Goal: Task Accomplishment & Management: Use online tool/utility

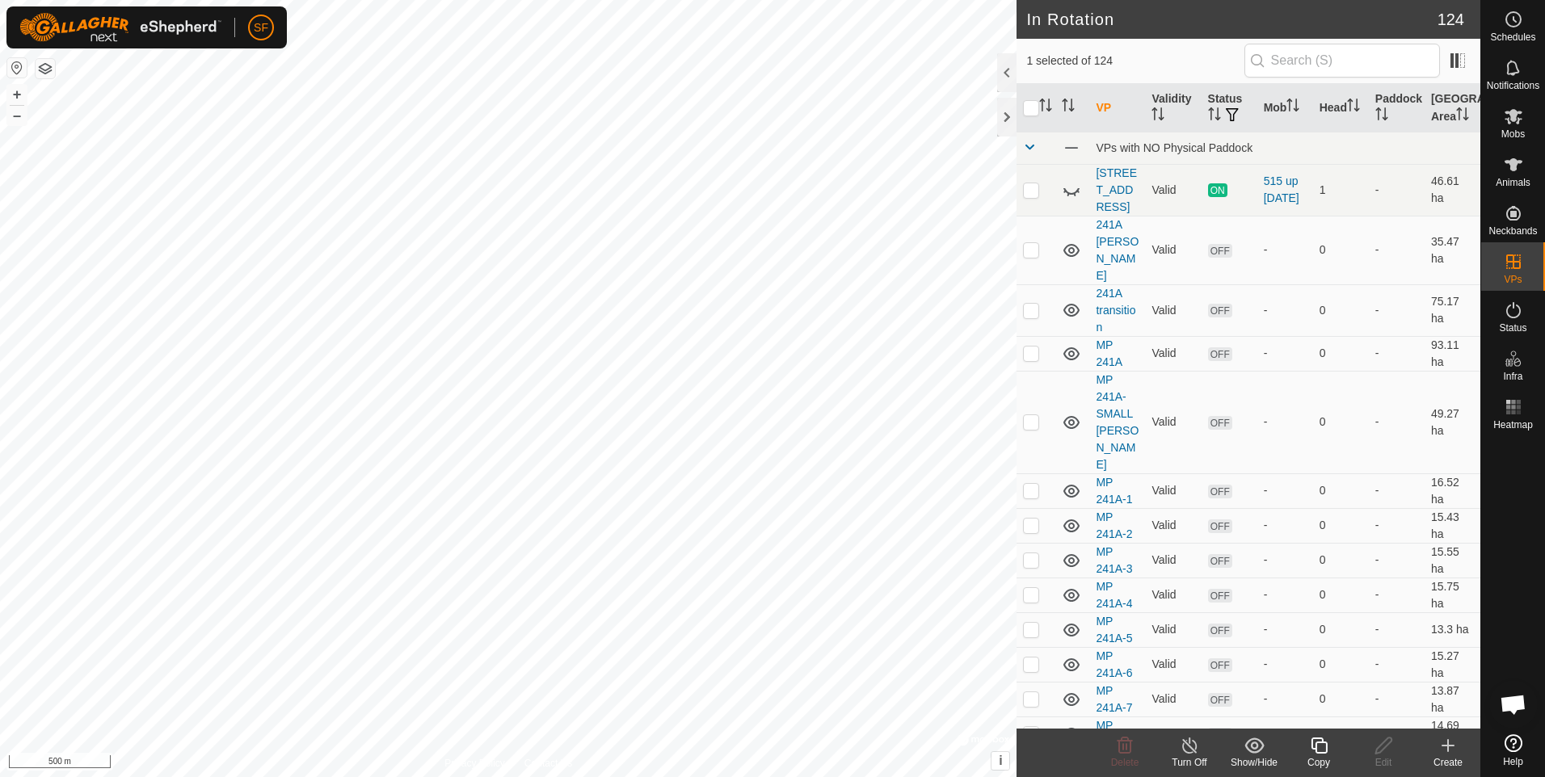
click at [1323, 753] on icon at bounding box center [1319, 746] width 16 height 16
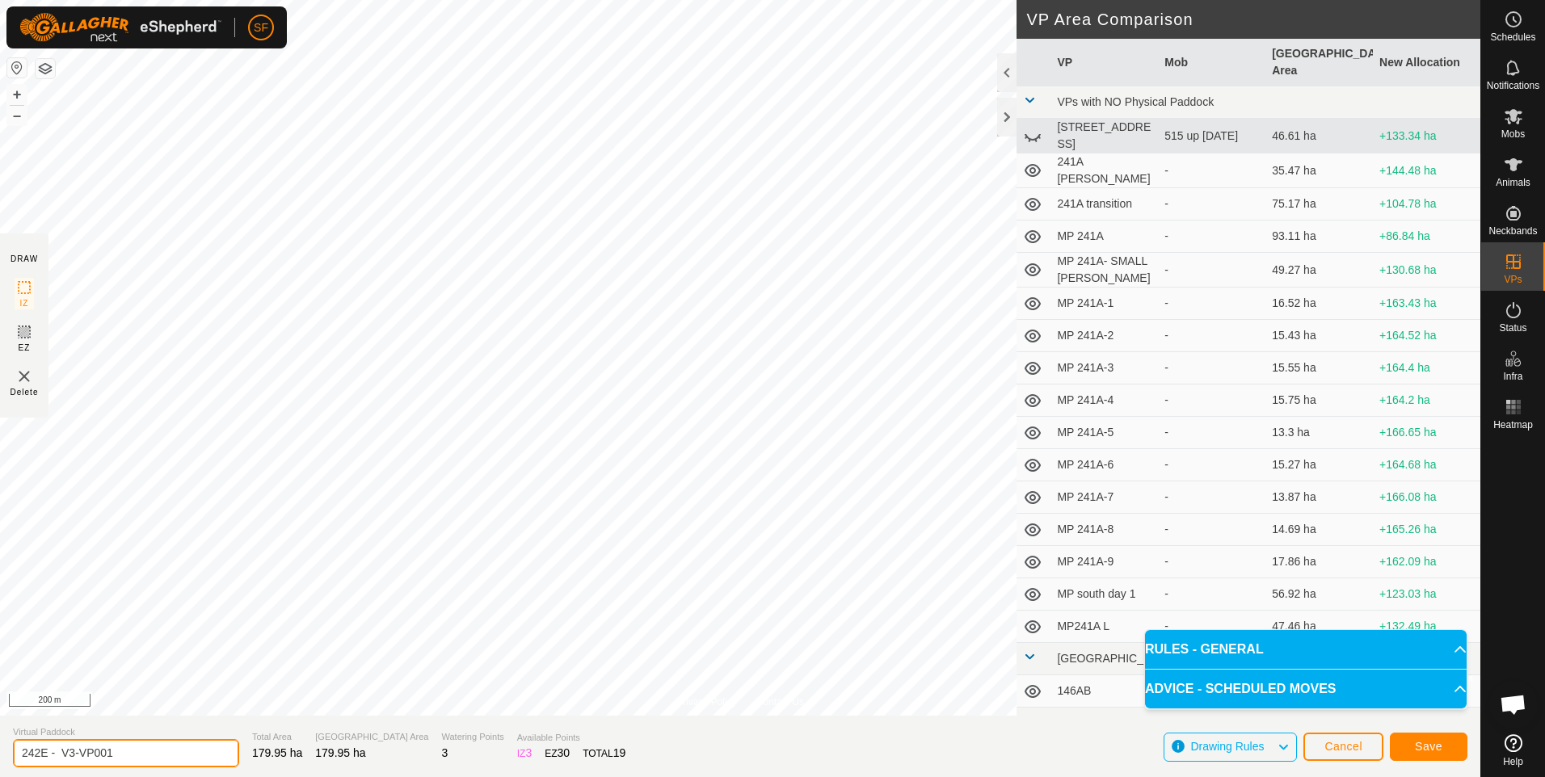
click at [142, 756] on input "242E - V3-VP001" at bounding box center [126, 753] width 226 height 28
type input "242E - to 246E"
click at [1407, 747] on button "Save" at bounding box center [1429, 747] width 78 height 28
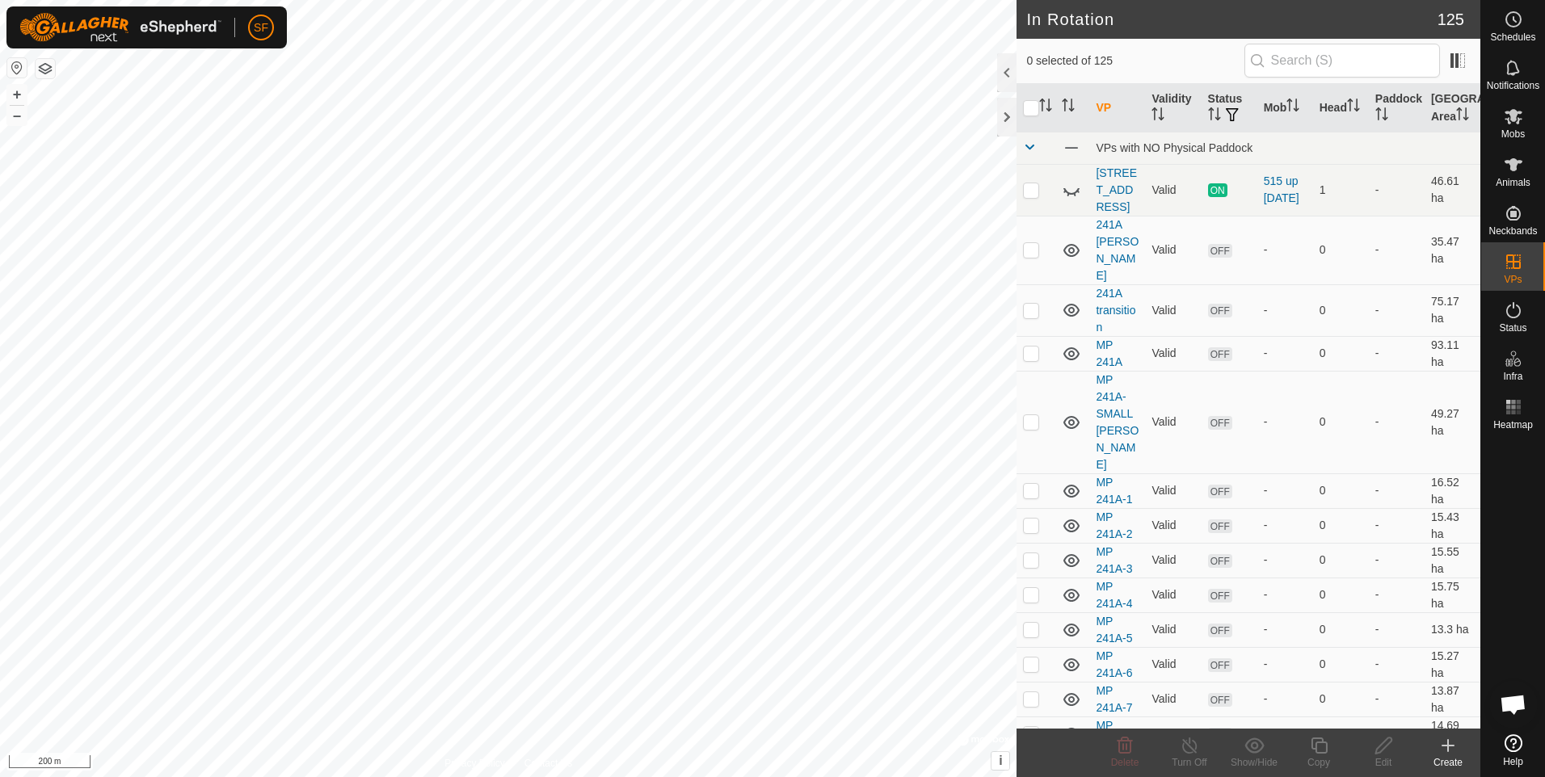
click at [1517, 117] on icon at bounding box center [1513, 116] width 19 height 19
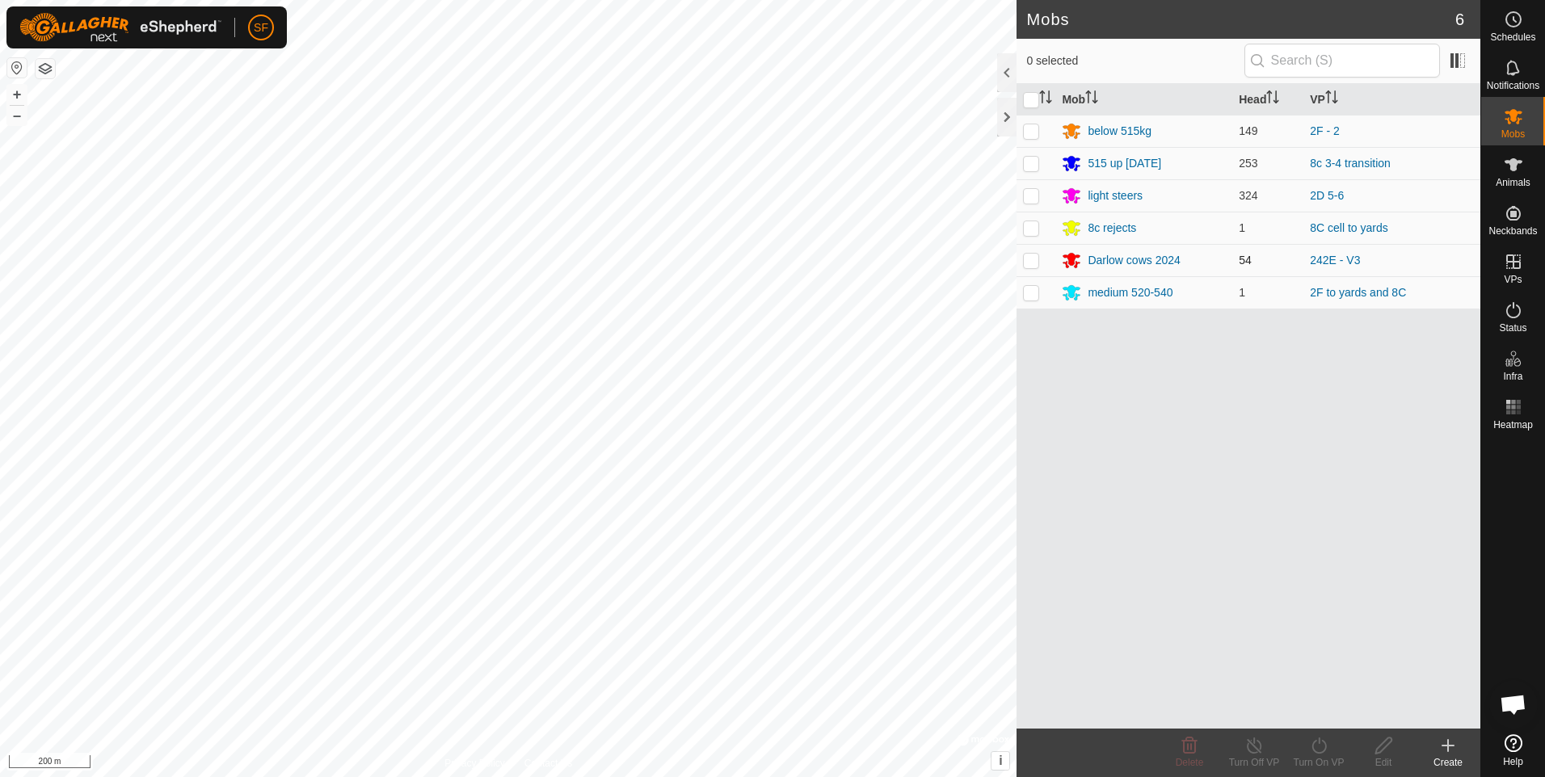
click at [1026, 262] on p-checkbox at bounding box center [1031, 260] width 16 height 13
checkbox input "true"
click at [1253, 751] on icon at bounding box center [1255, 745] width 20 height 19
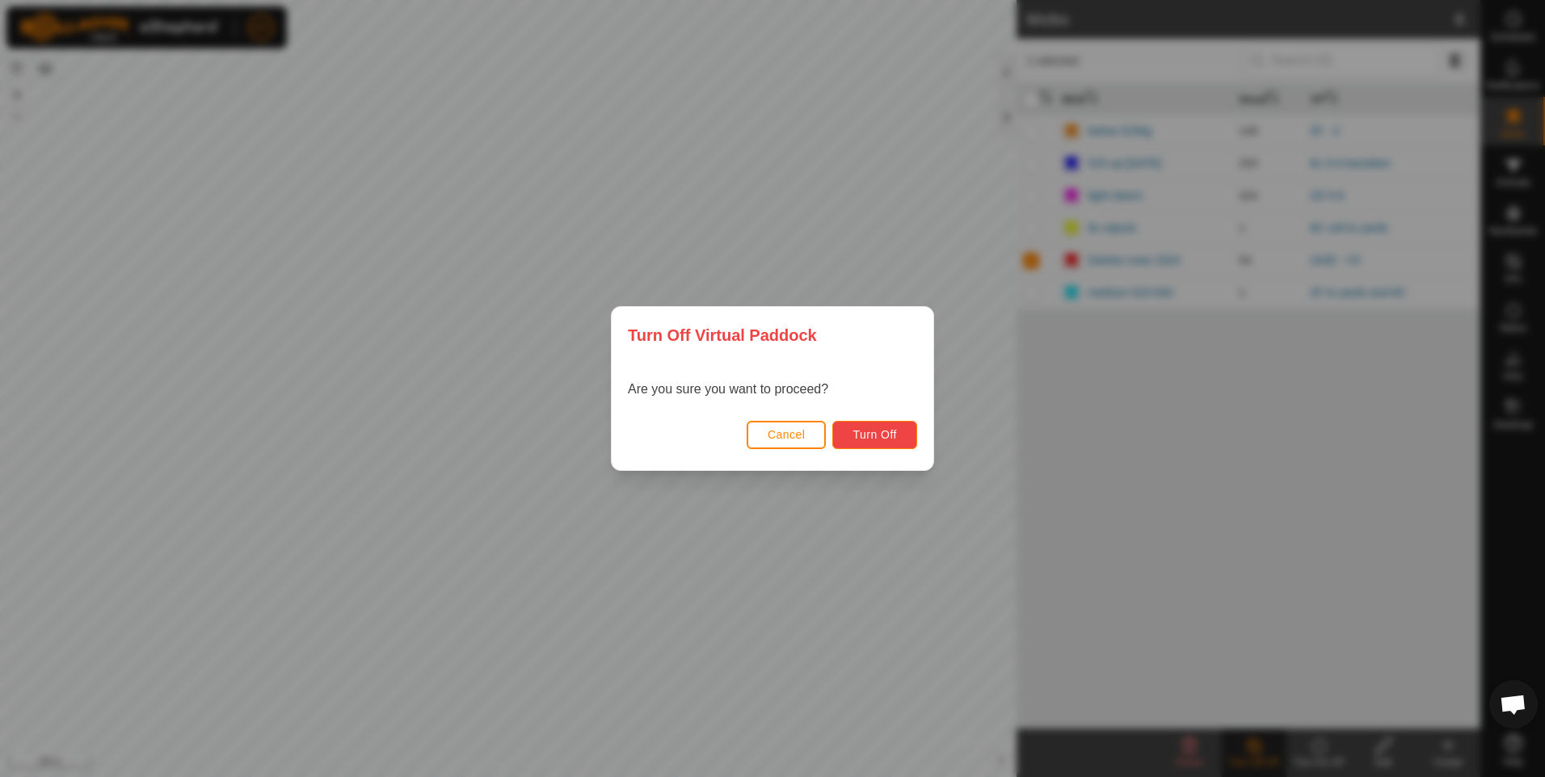
click at [882, 428] on button "Turn Off" at bounding box center [874, 435] width 85 height 28
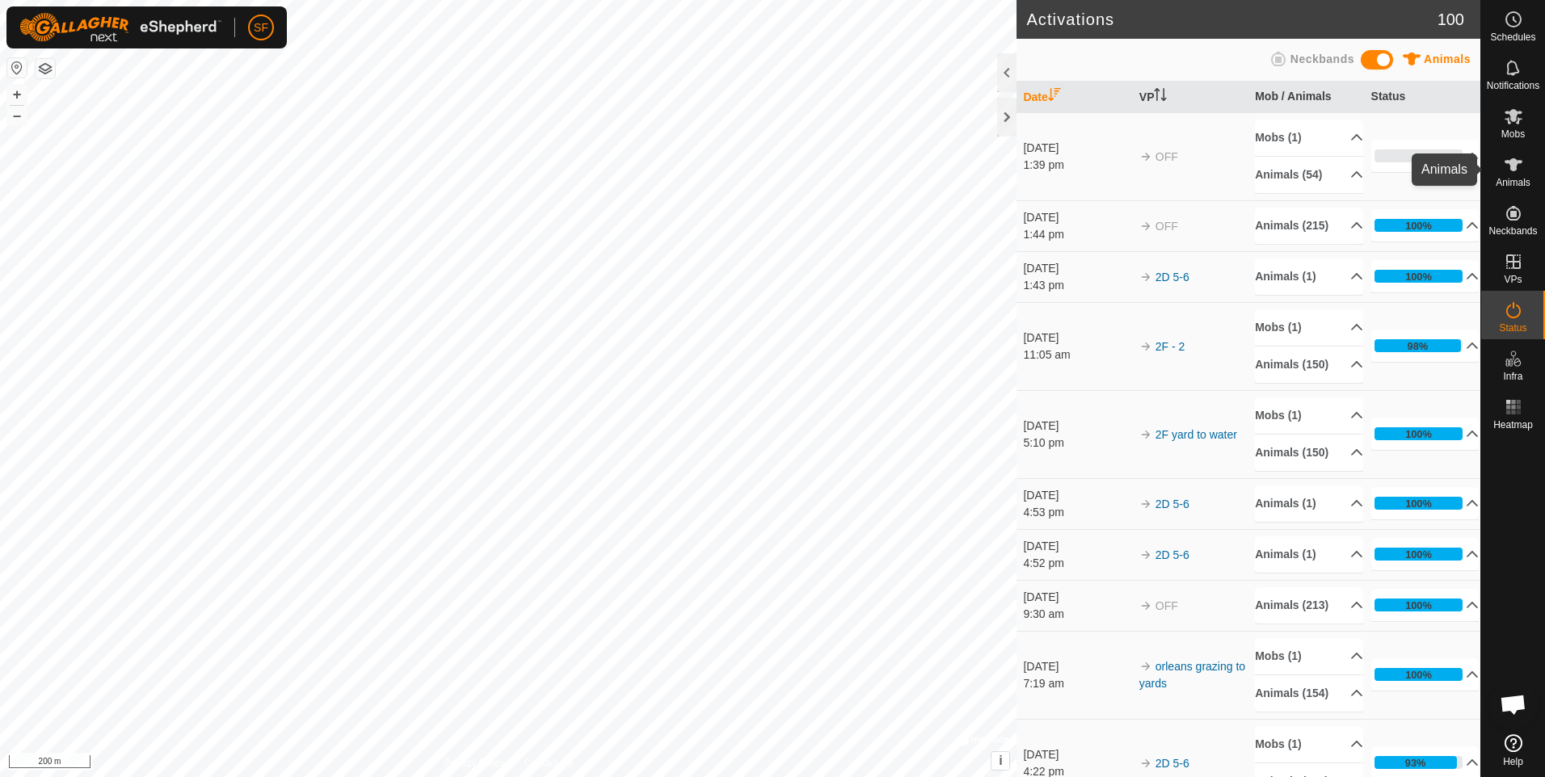
click at [1509, 131] on div "Mobs" at bounding box center [1513, 121] width 64 height 48
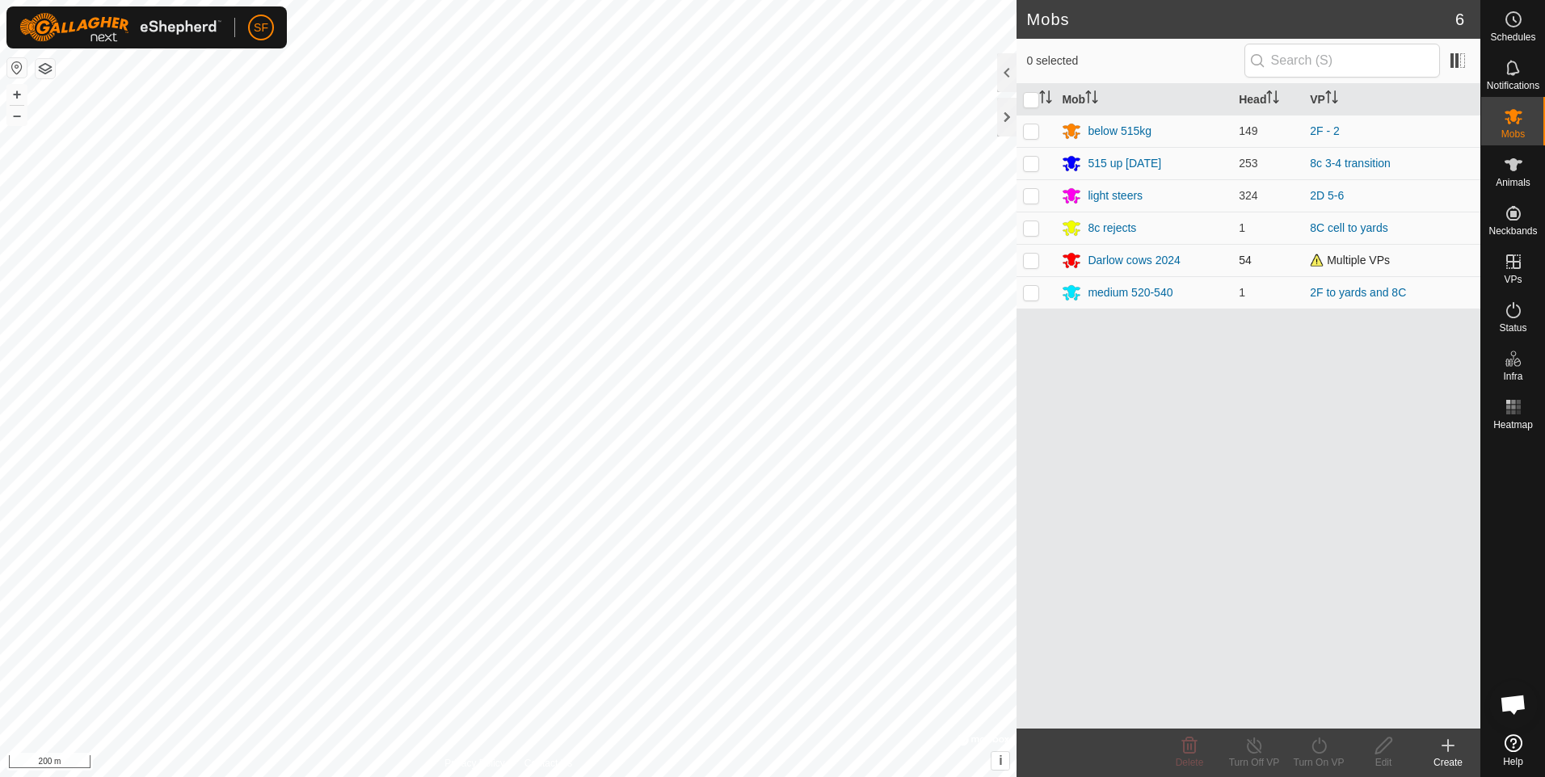
click at [1034, 261] on p-checkbox at bounding box center [1031, 260] width 16 height 13
checkbox input "true"
click at [1316, 750] on icon at bounding box center [1319, 745] width 20 height 19
click at [1306, 710] on link "Now" at bounding box center [1367, 710] width 160 height 32
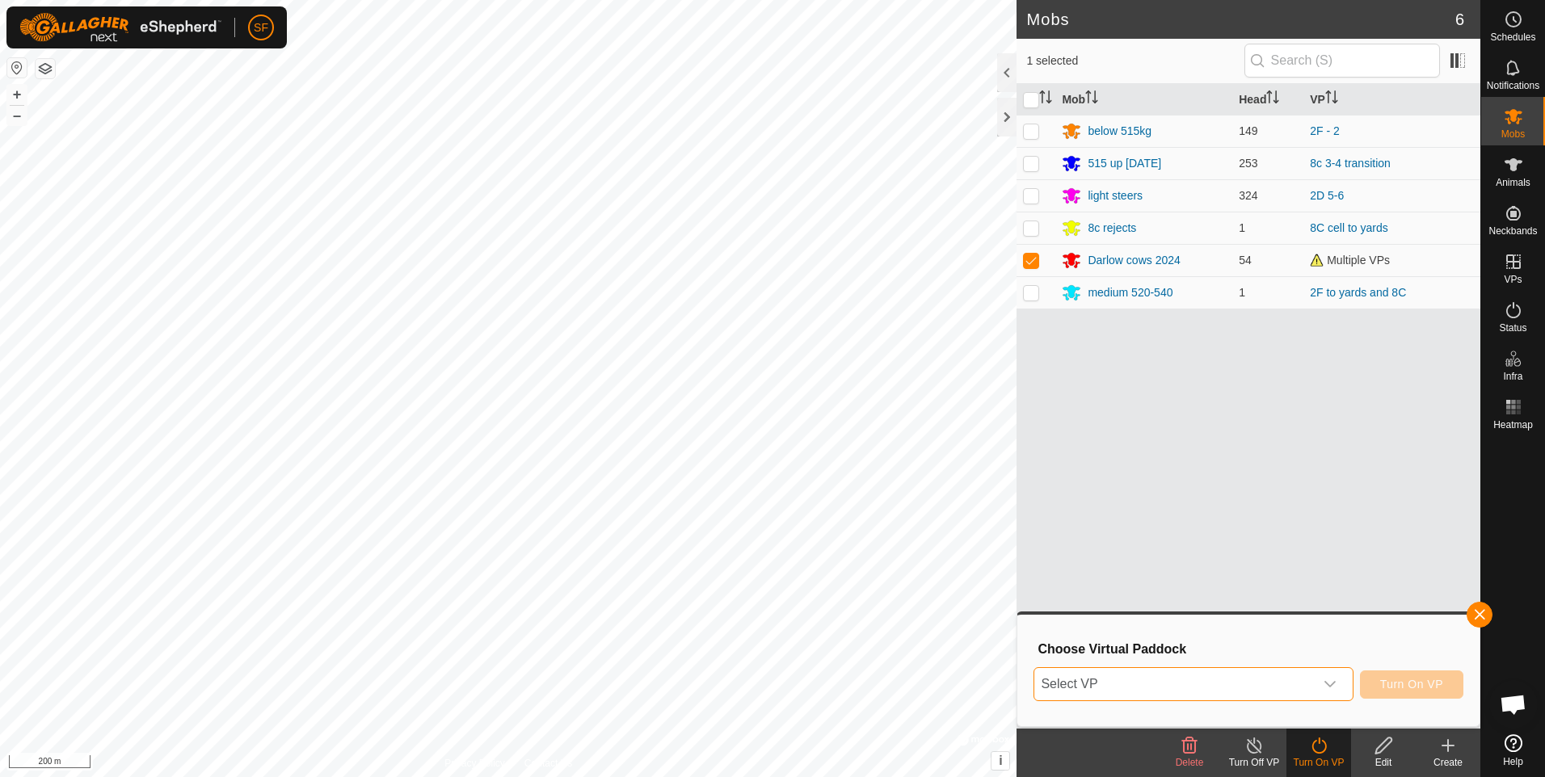
click at [1156, 685] on span "Select VP" at bounding box center [1173, 684] width 279 height 32
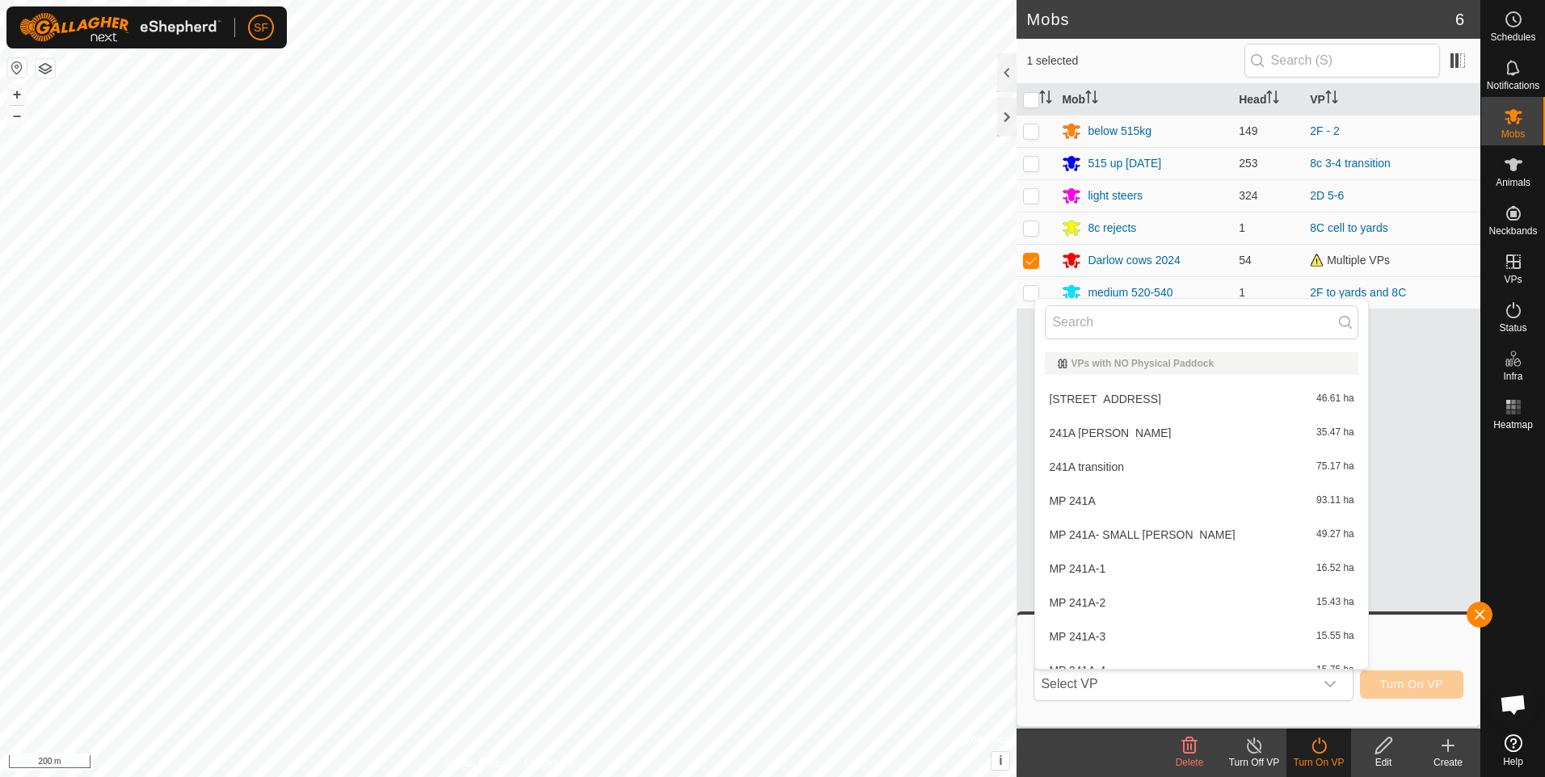
scroll to position [18, 0]
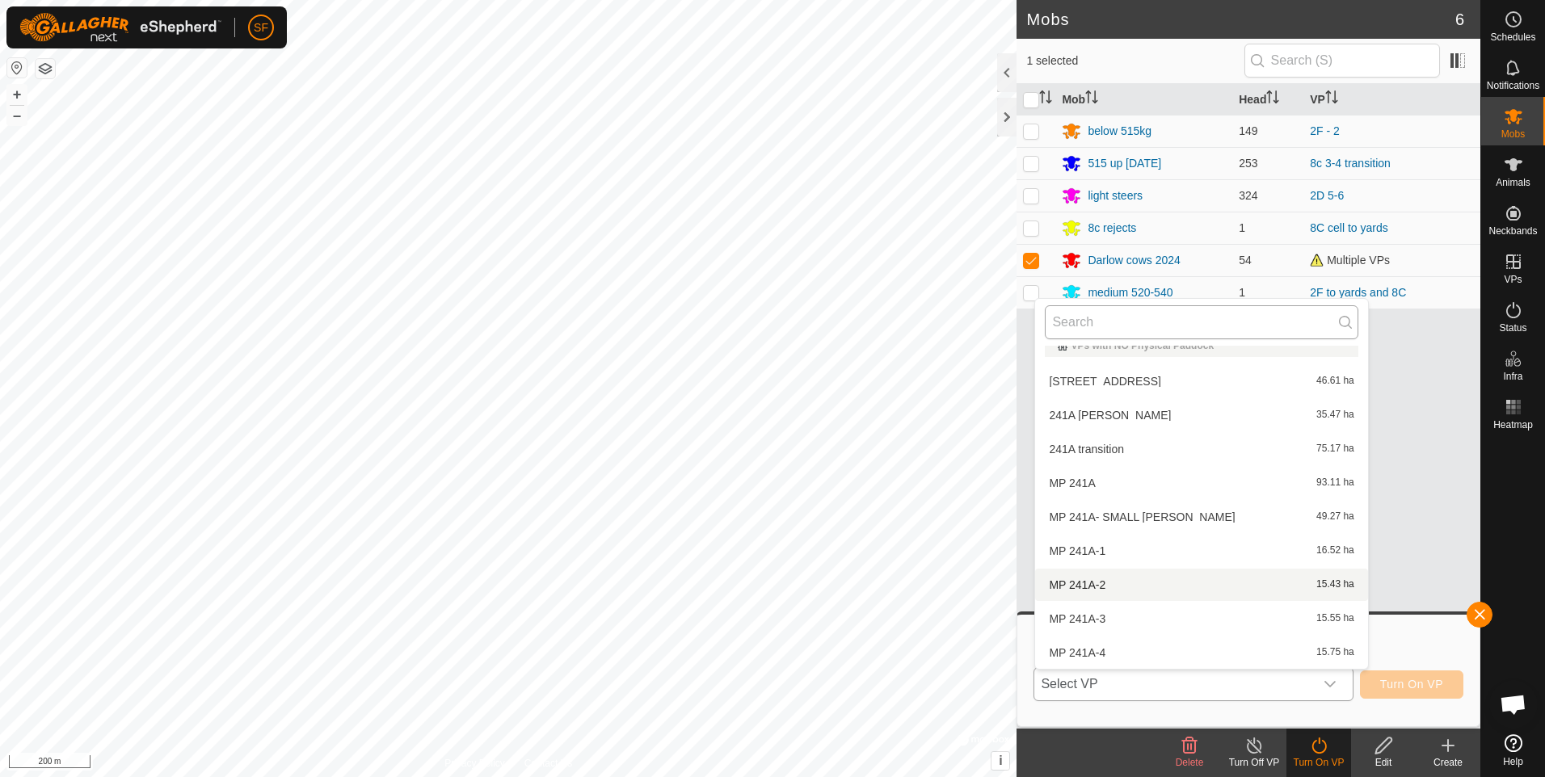
click at [1098, 322] on input "text" at bounding box center [1201, 322] width 313 height 34
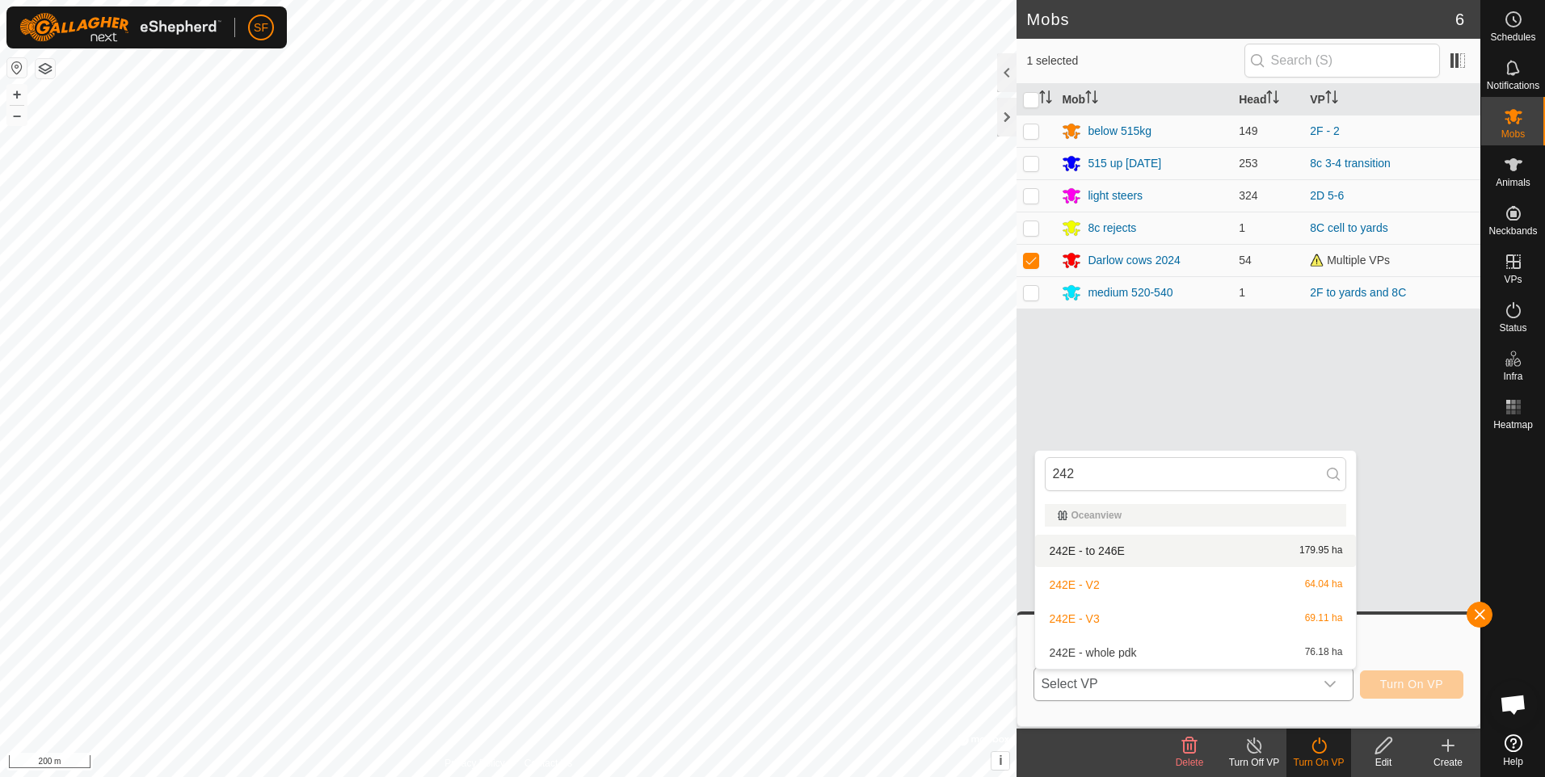
type input "242"
click at [1085, 552] on li "242E - to 246E 179.95 ha" at bounding box center [1195, 551] width 321 height 32
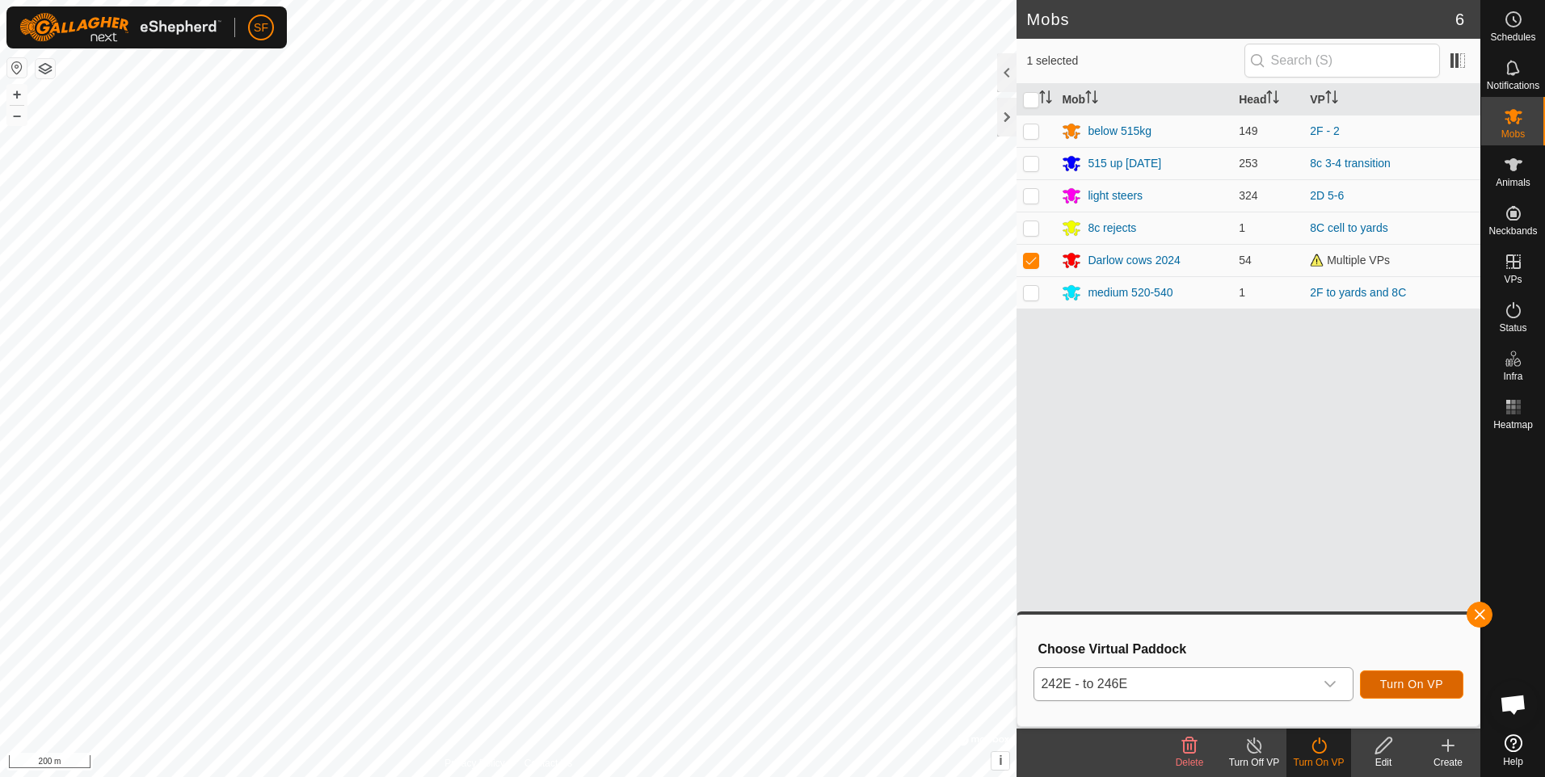
click at [1408, 686] on span "Turn On VP" at bounding box center [1411, 684] width 63 height 13
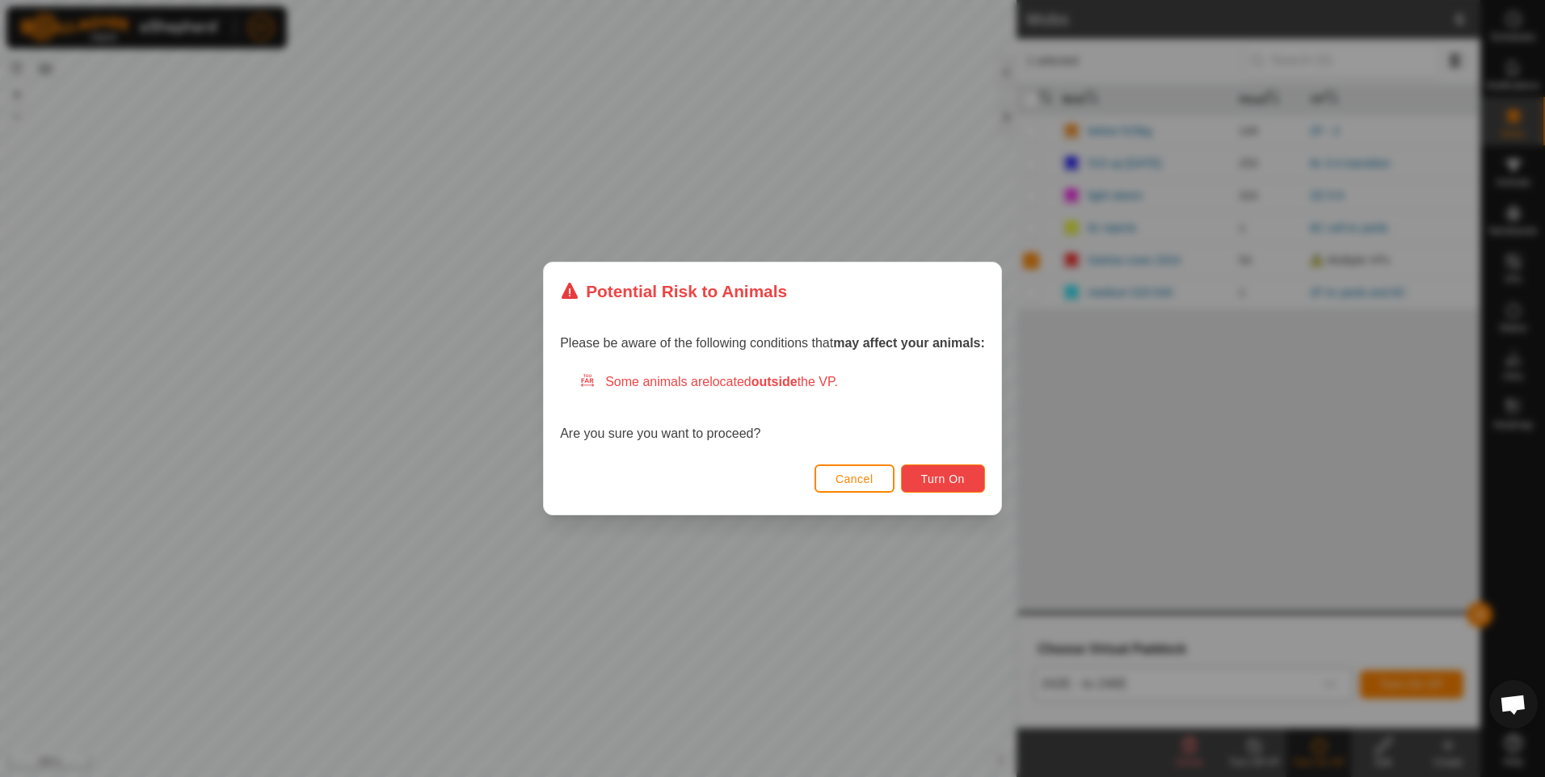
click at [921, 478] on span "Turn On" at bounding box center [943, 479] width 44 height 13
